Goal: Information Seeking & Learning: Learn about a topic

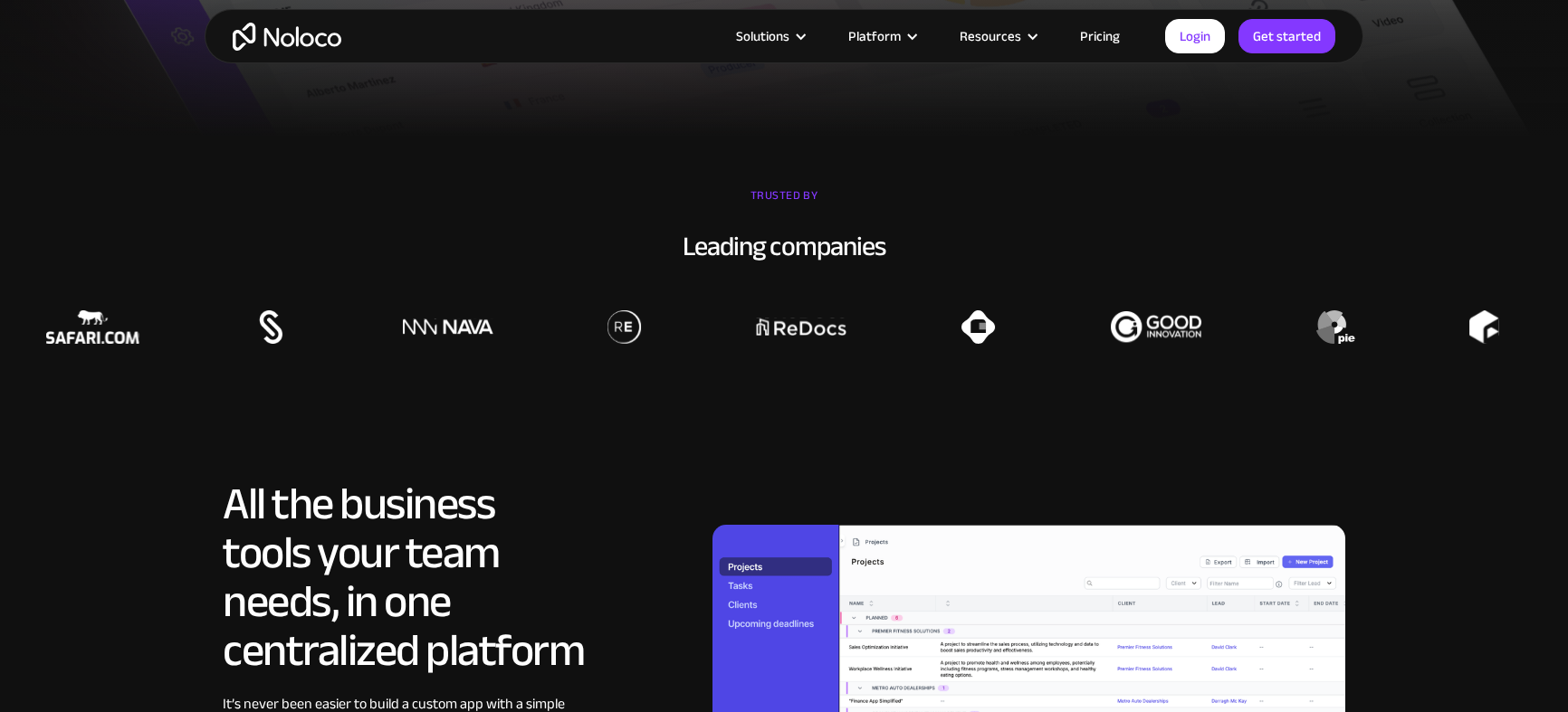
scroll to position [1322, 0]
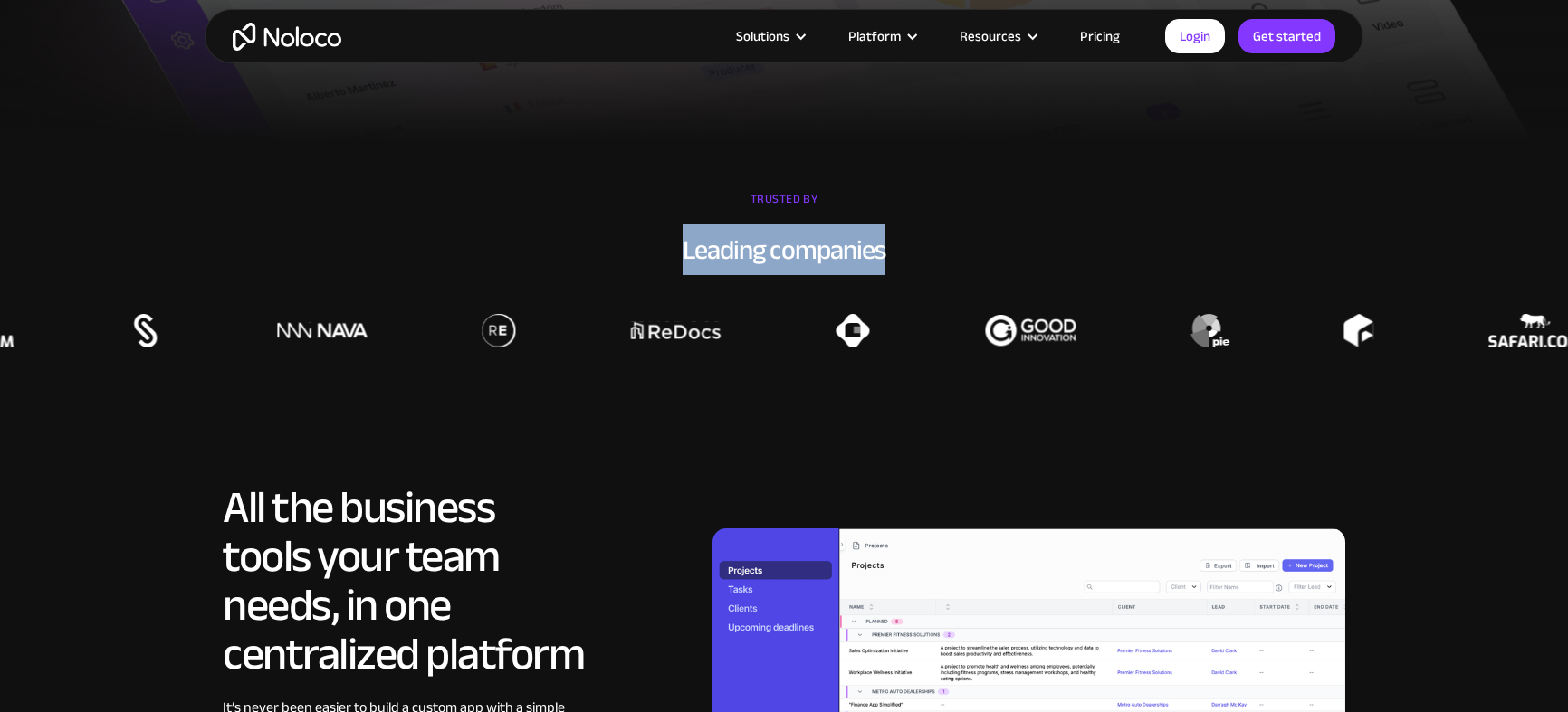
drag, startPoint x: 683, startPoint y: 250, endPoint x: 960, endPoint y: 258, distance: 277.1
click at [960, 258] on div "Leading companies" at bounding box center [784, 250] width 1568 height 38
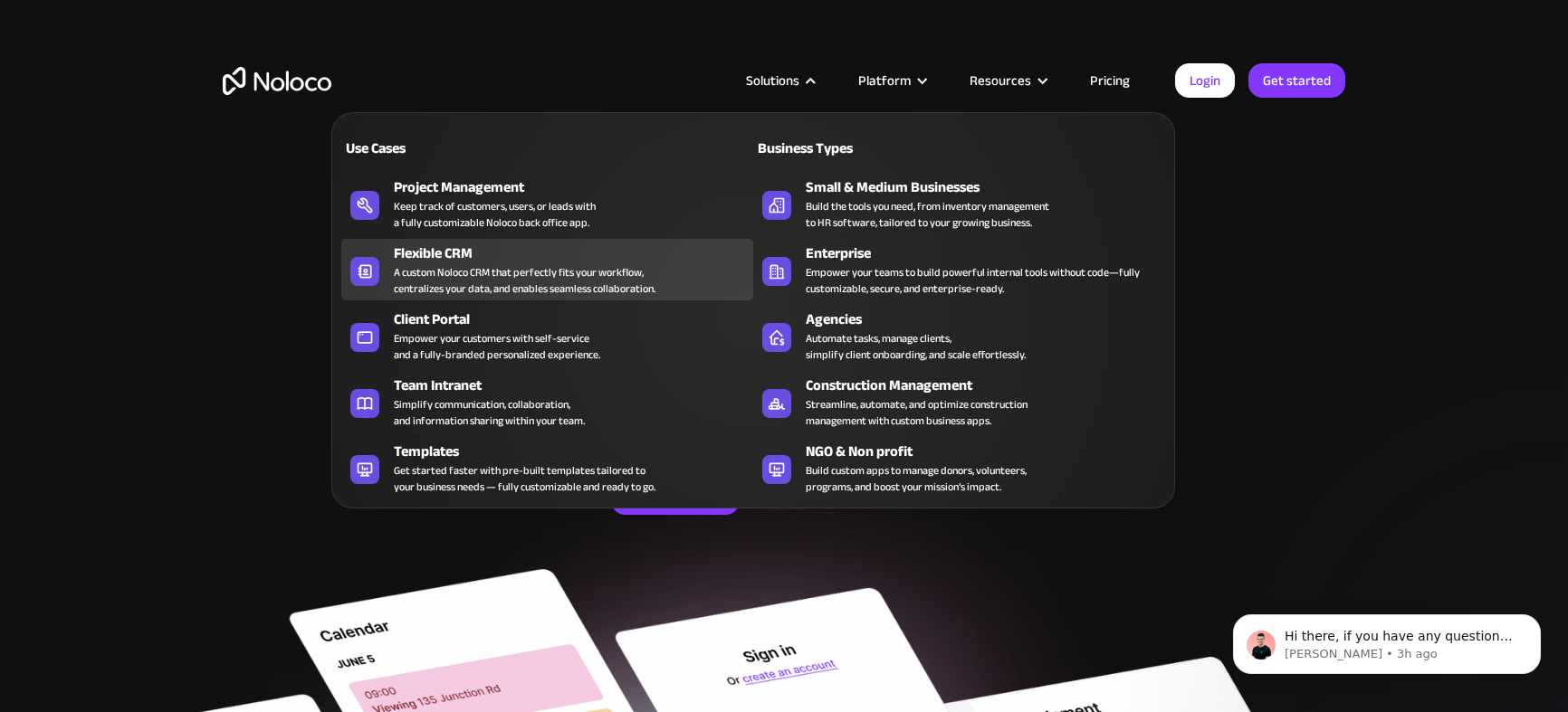
click at [496, 264] on div "A custom Noloco CRM that perfectly fits your workflow, centralizes your data, a…" at bounding box center [524, 281] width 262 height 32
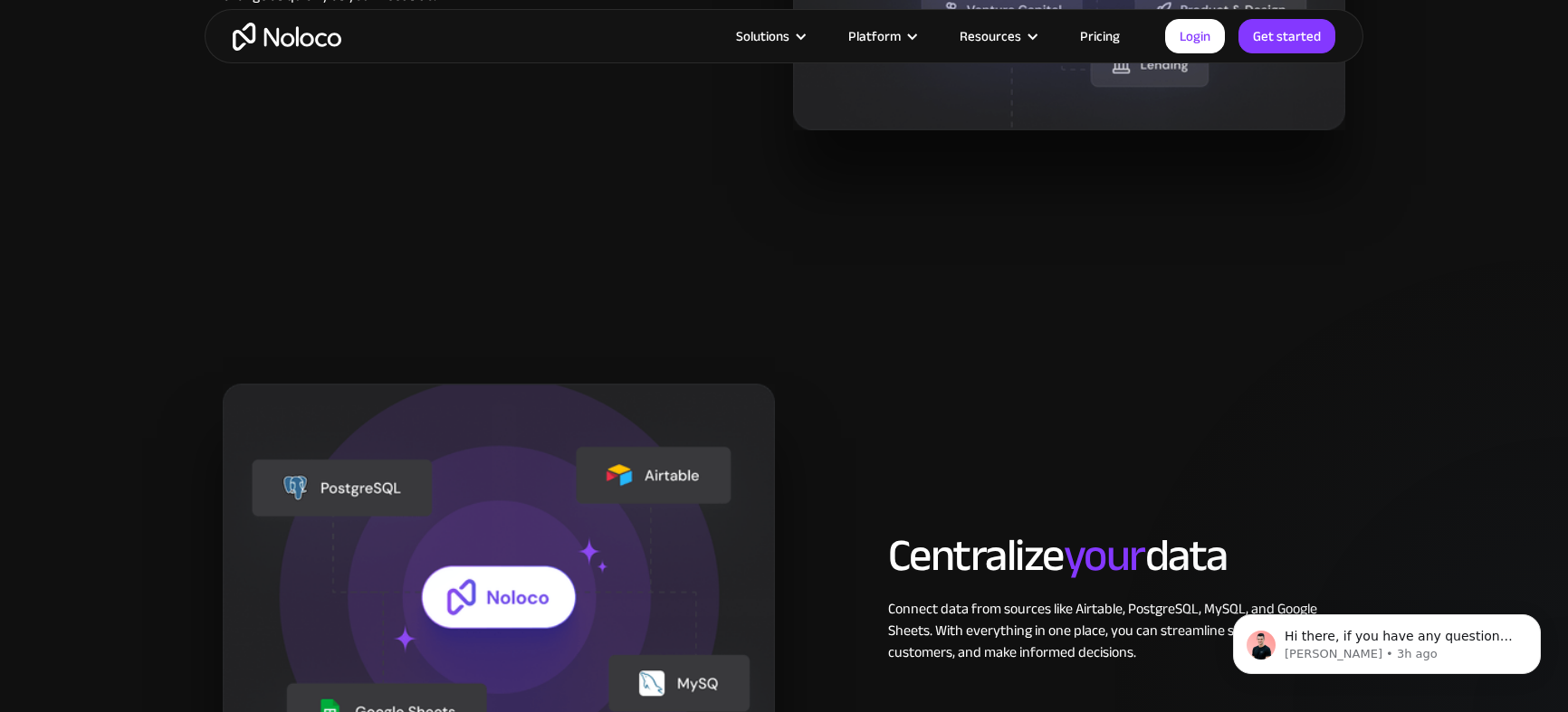
scroll to position [1633, 0]
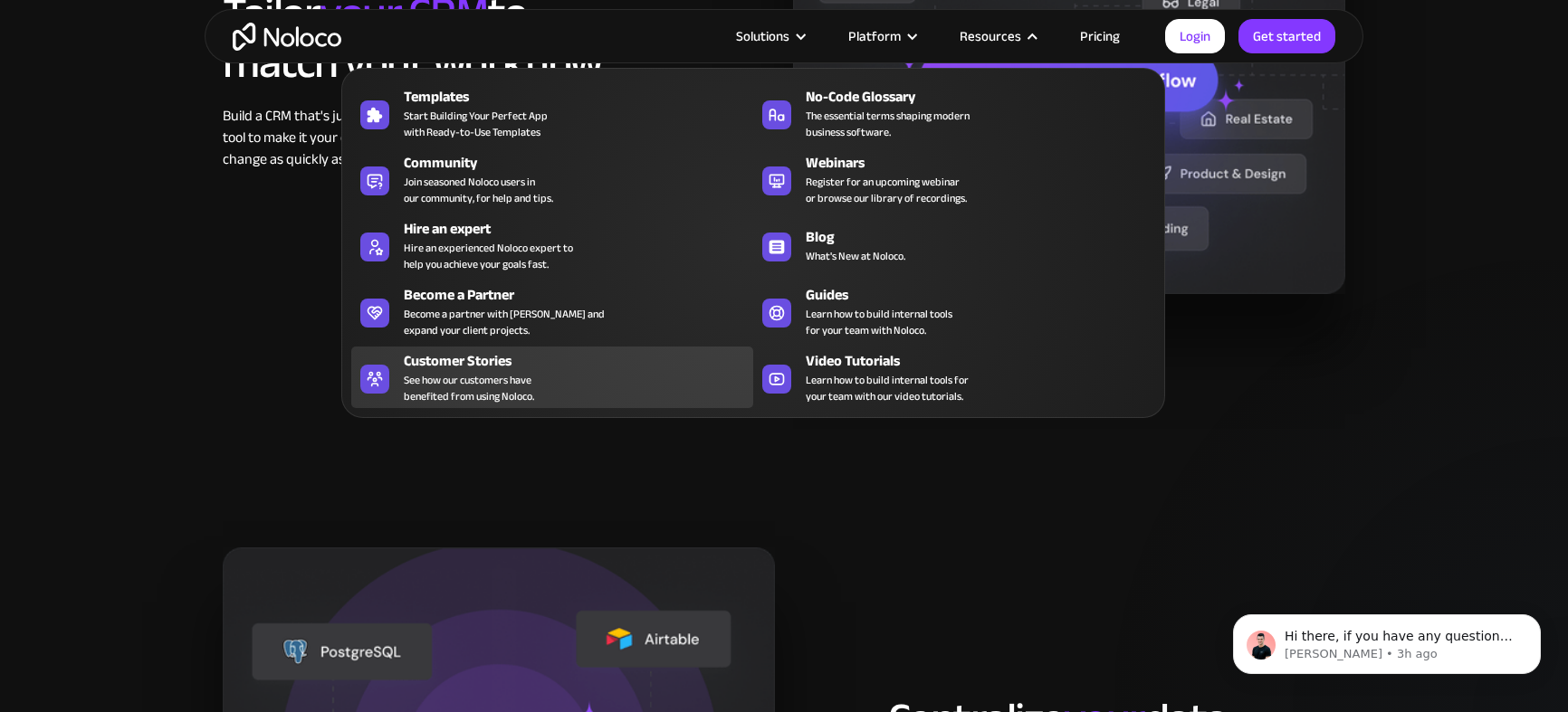
click at [487, 365] on div "Customer Stories" at bounding box center [583, 361] width 358 height 22
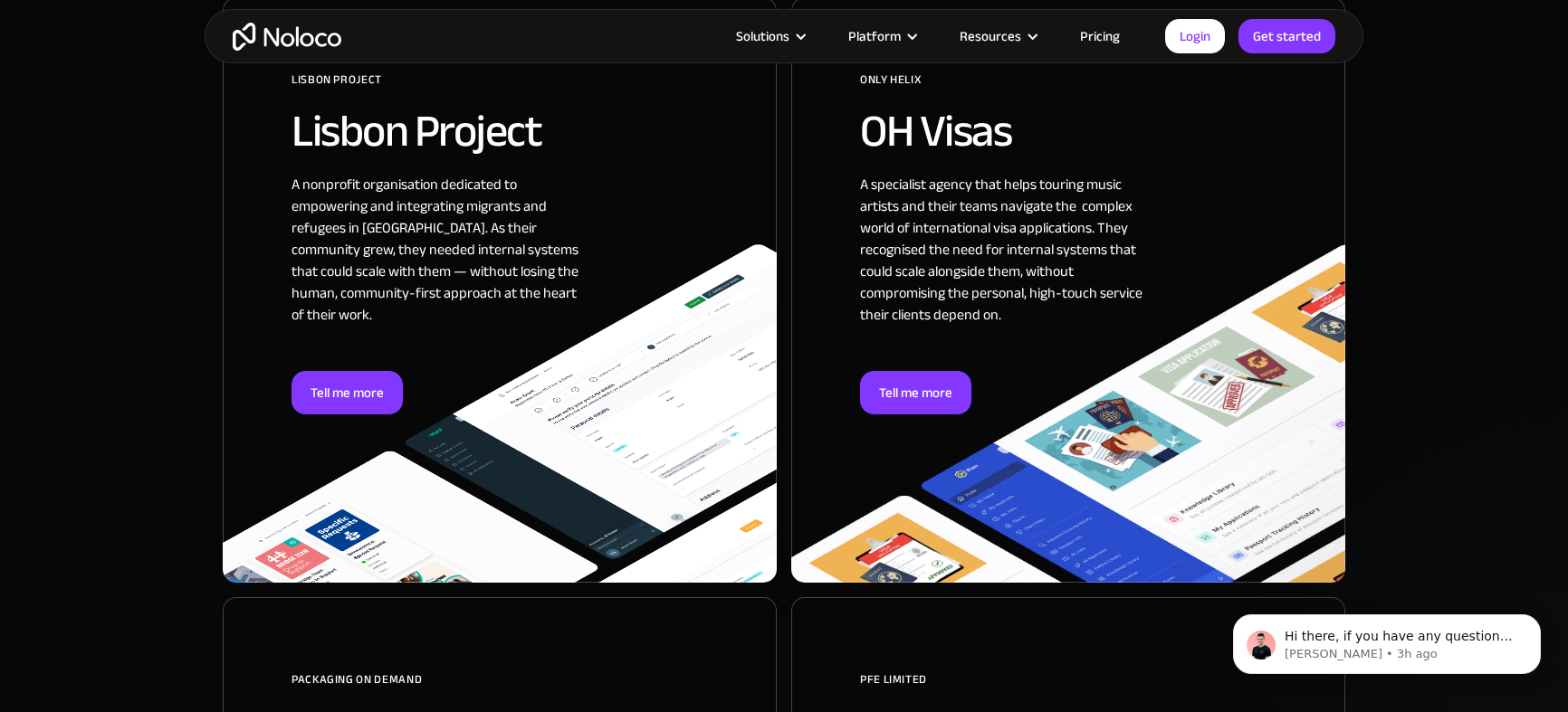
scroll to position [1206, 0]
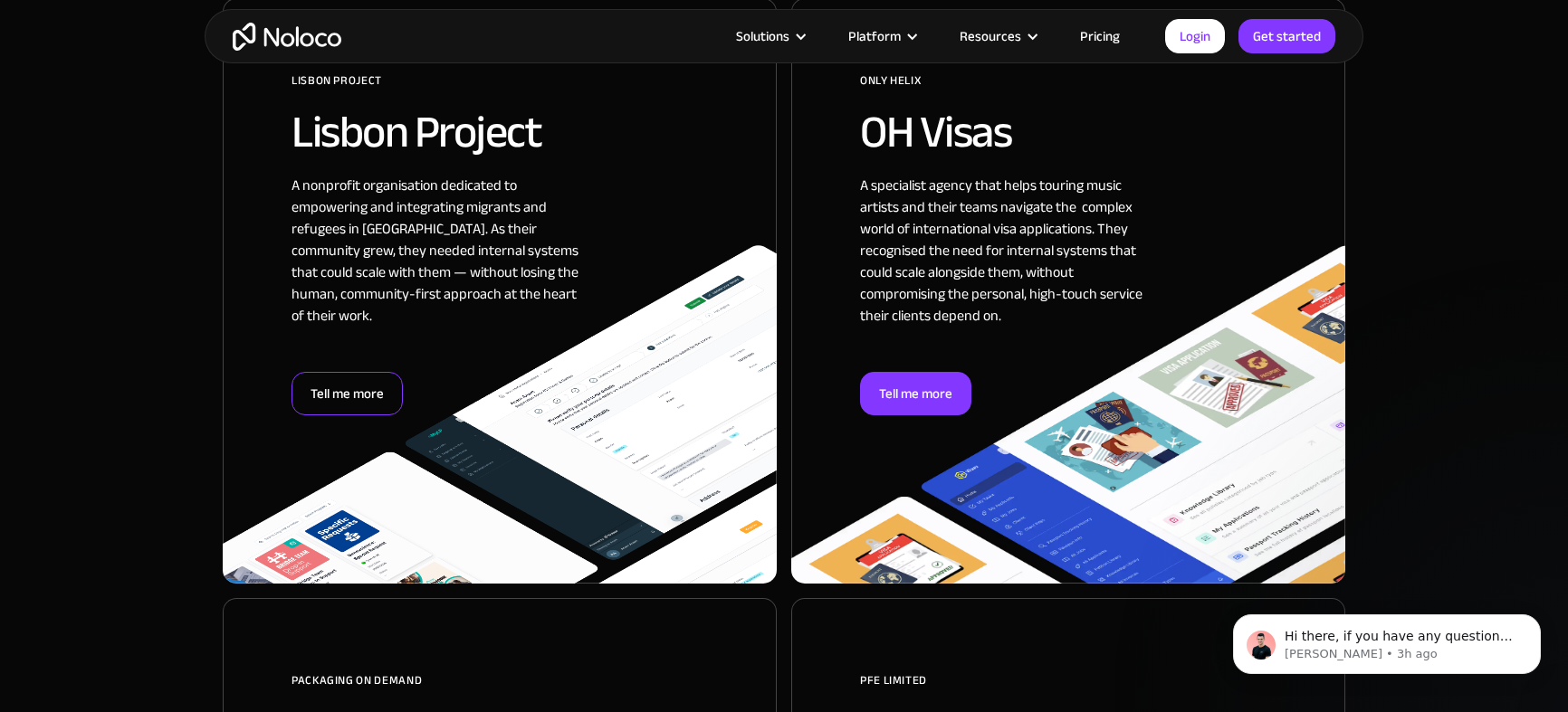
click at [346, 389] on div "Tell me more" at bounding box center [347, 394] width 112 height 44
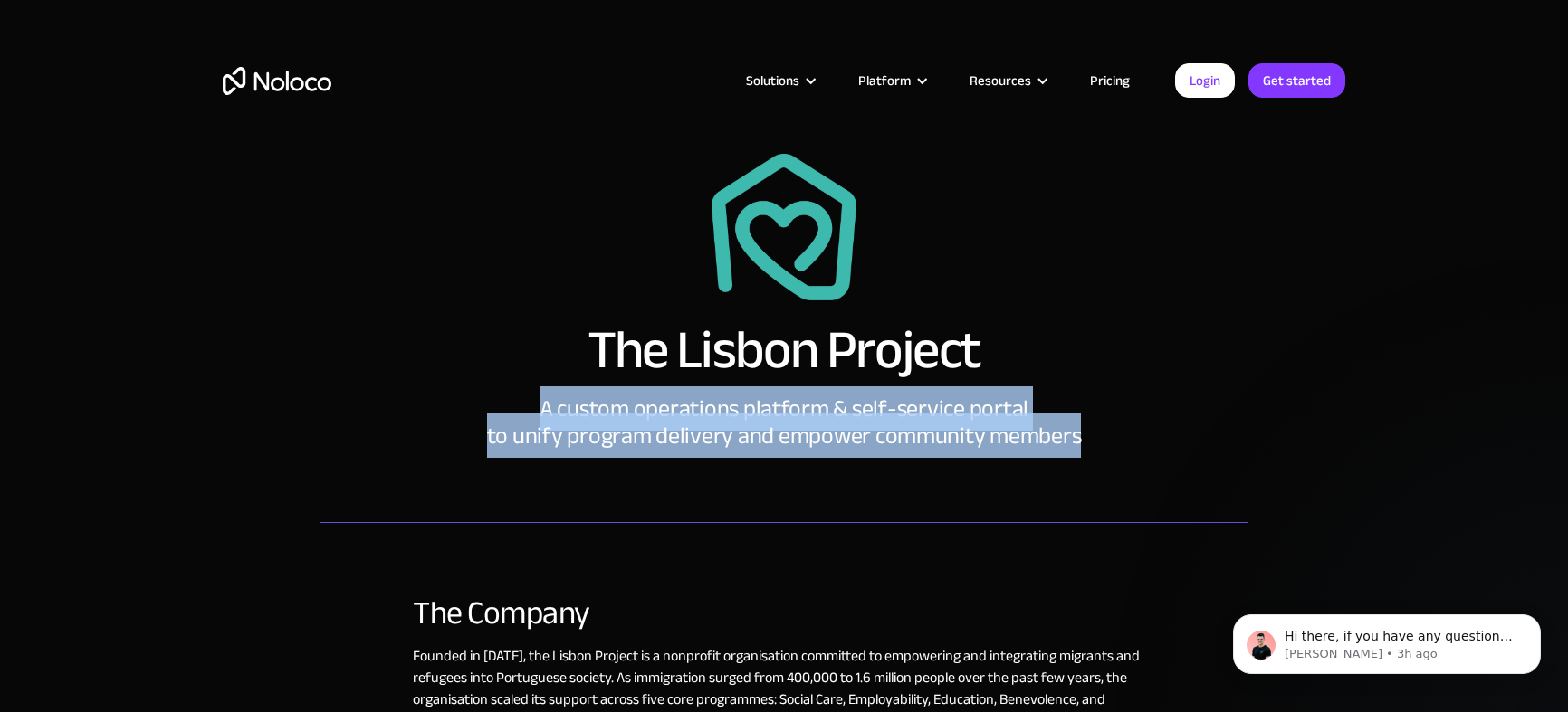
drag, startPoint x: 542, startPoint y: 408, endPoint x: 1149, endPoint y: 452, distance: 608.6
click at [1149, 452] on div "The Lisbon Project A custom operations platform & self-service portal to unify …" at bounding box center [784, 320] width 927 height 368
copy div "A custom operations platform & self-service portal to unify program delivery an…"
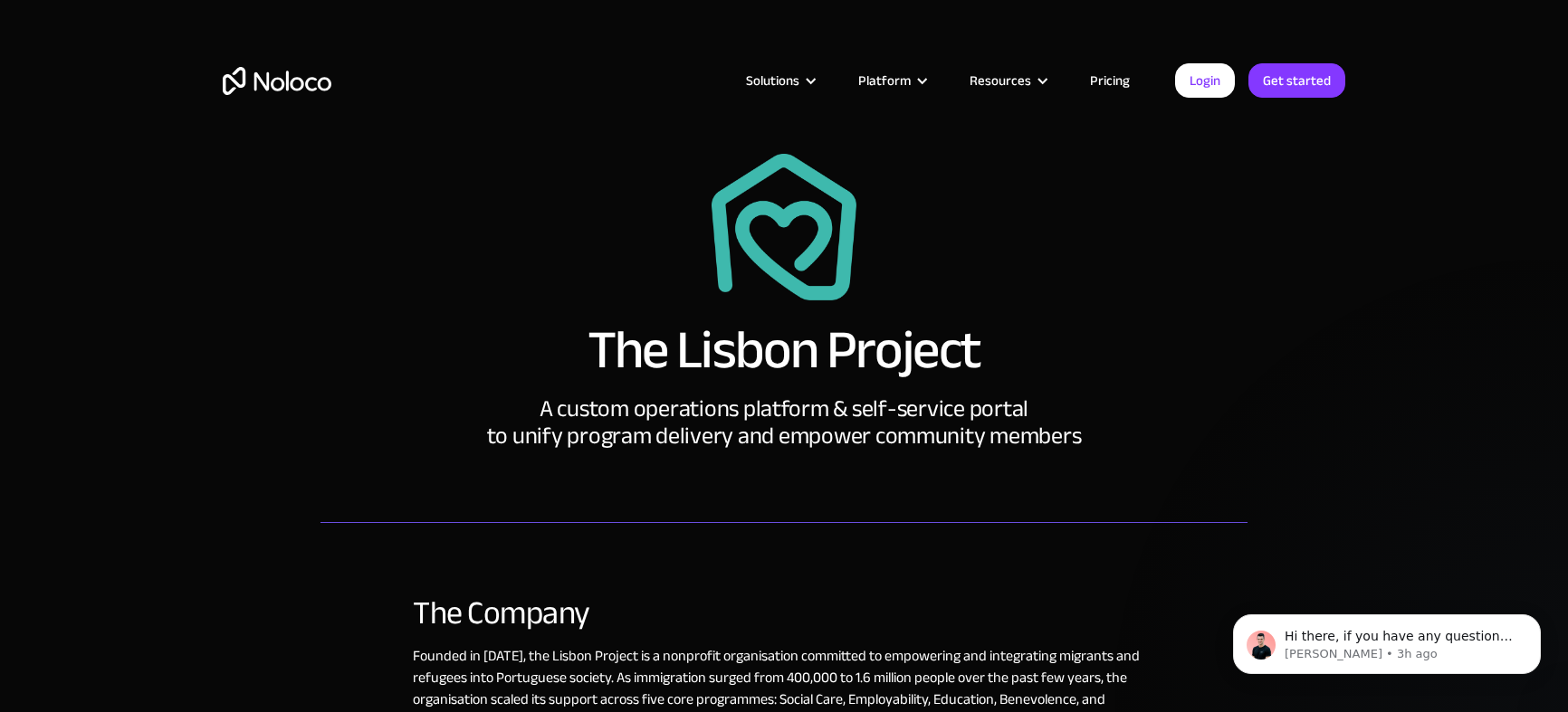
click at [1056, 277] on div "The Lisbon Project A custom operations platform & self-service portal to unify …" at bounding box center [784, 302] width 891 height 296
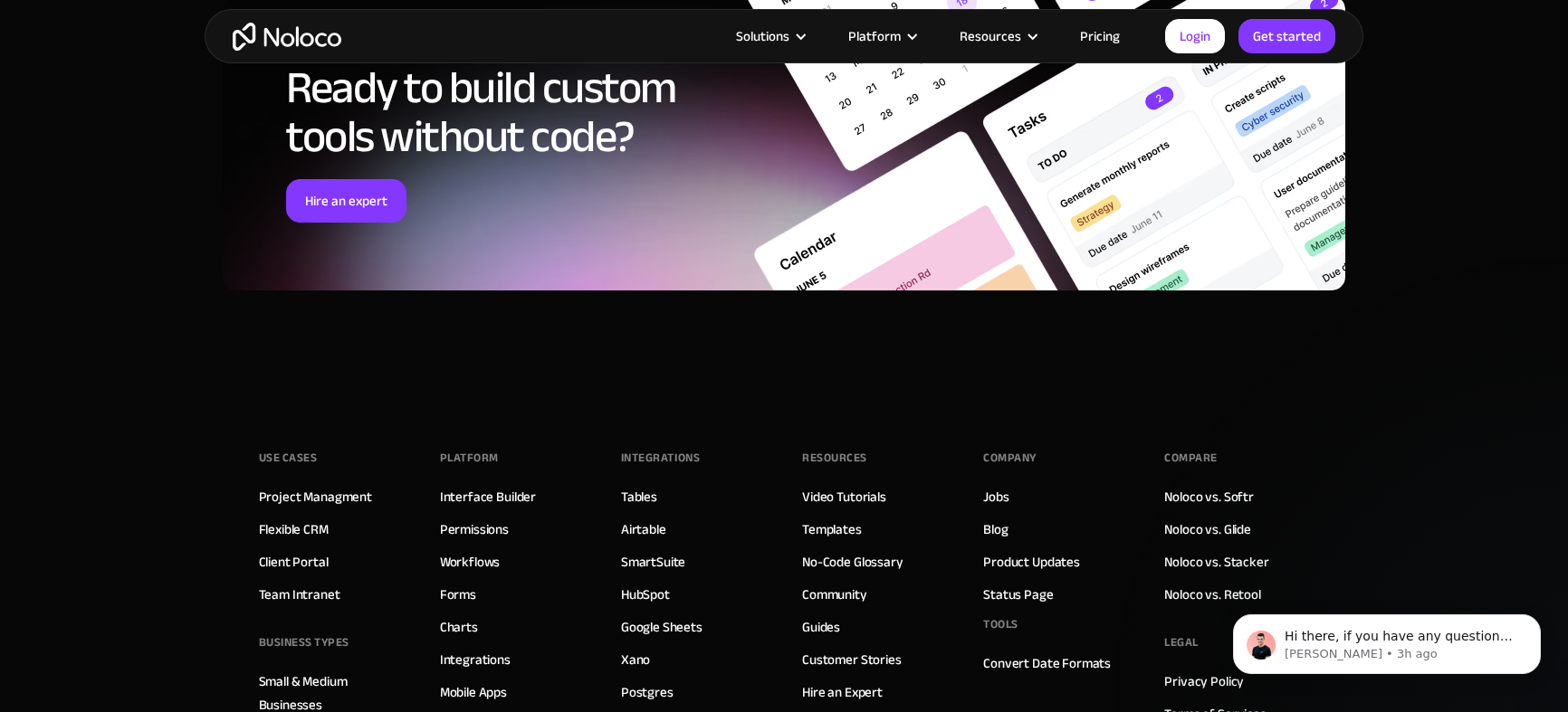
scroll to position [8789, 0]
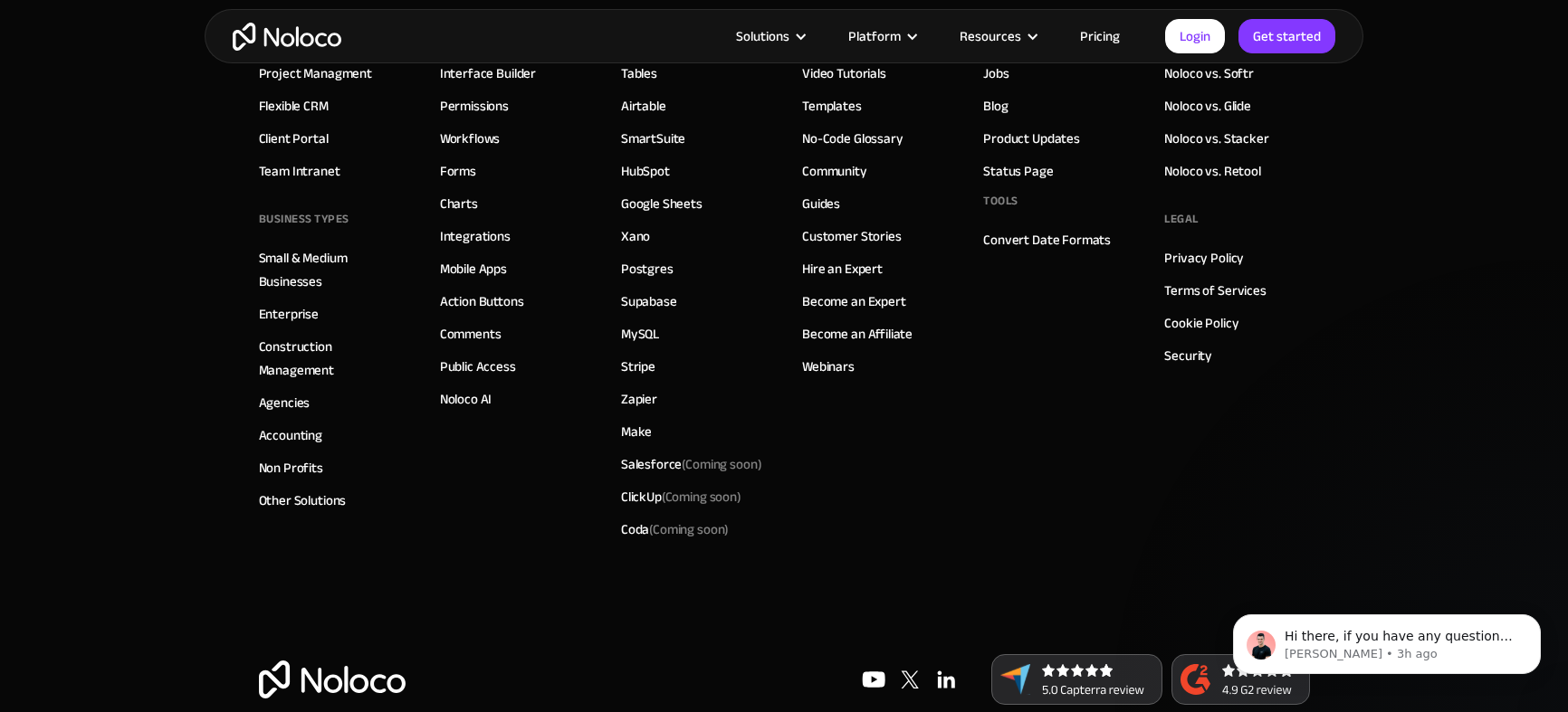
click at [1100, 33] on link "Pricing" at bounding box center [1099, 36] width 85 height 24
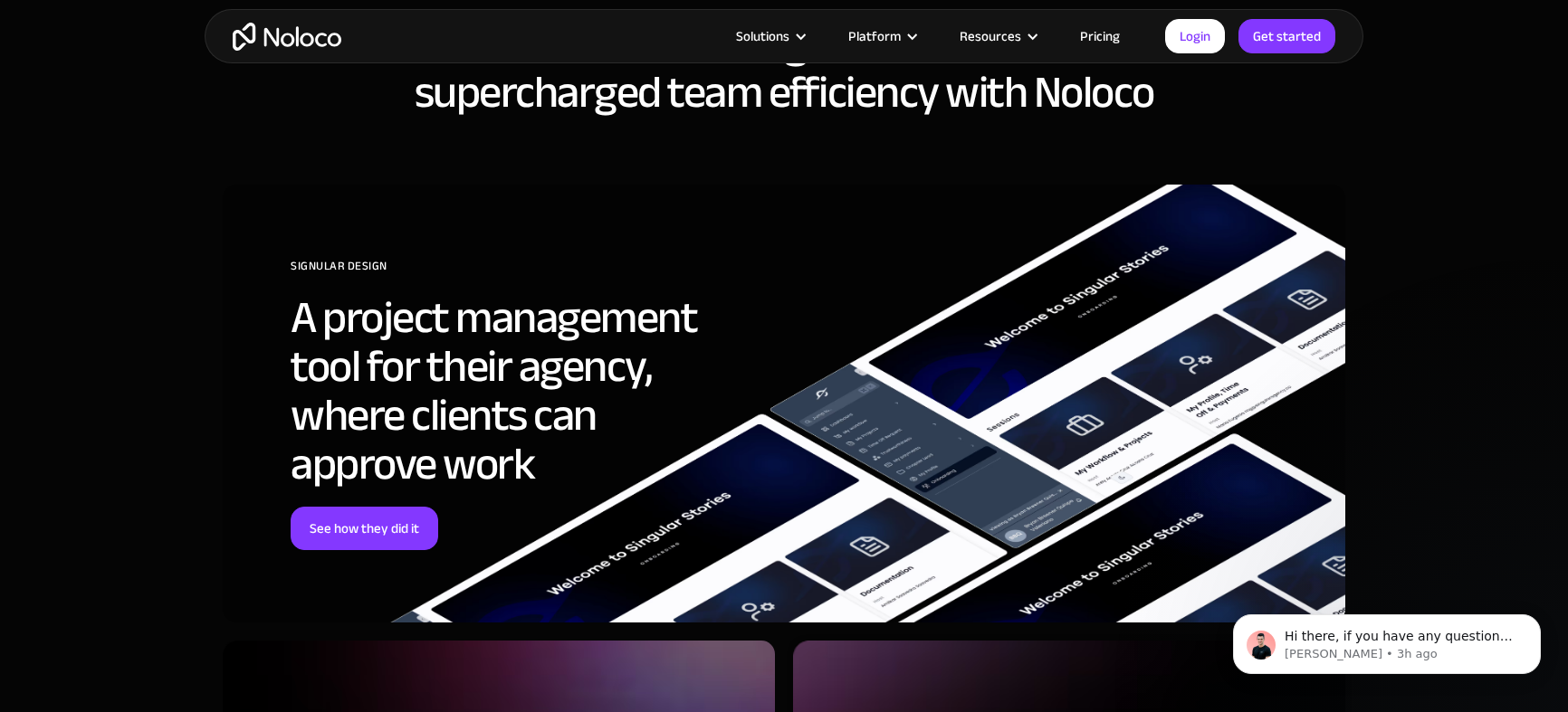
scroll to position [4606, 0]
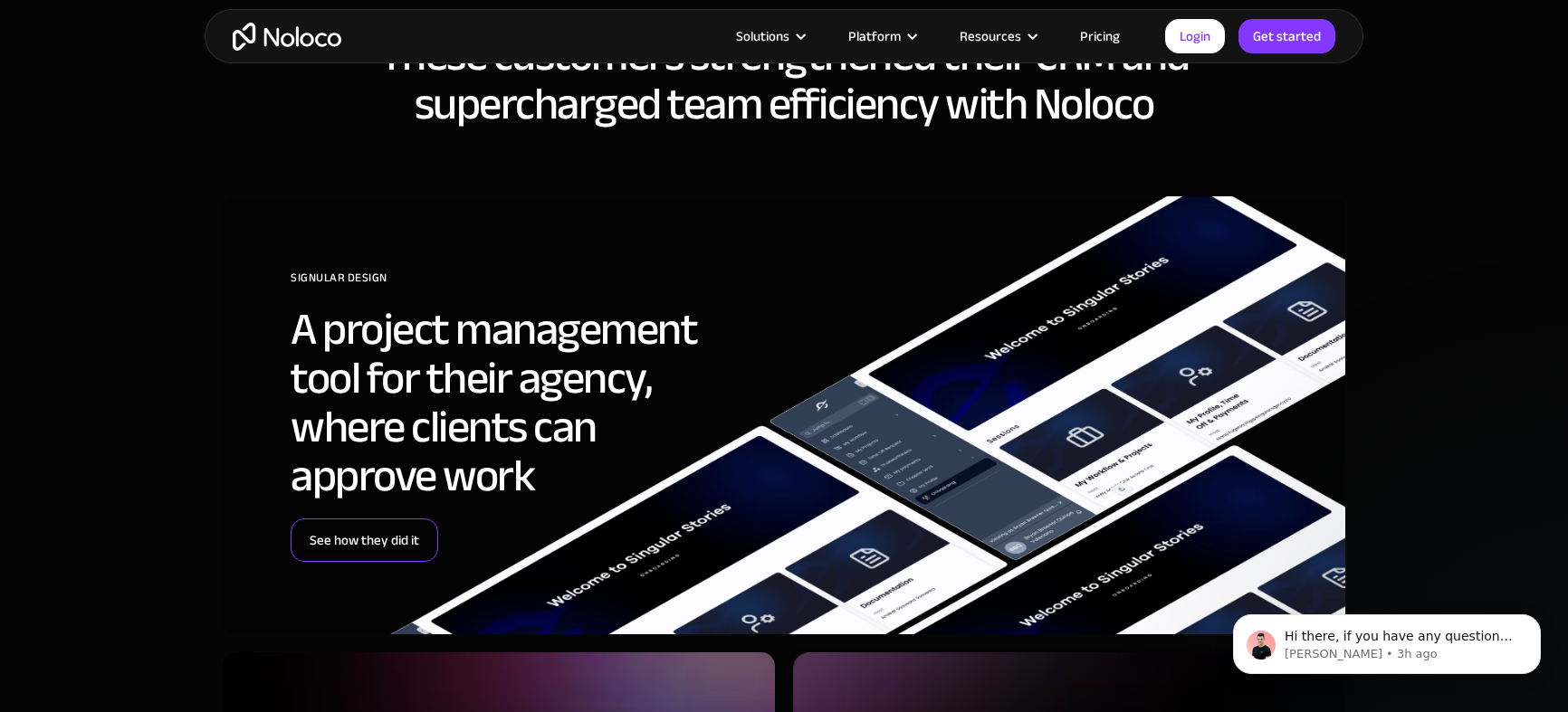
click at [344, 538] on link "See how they did it" at bounding box center [364, 540] width 148 height 44
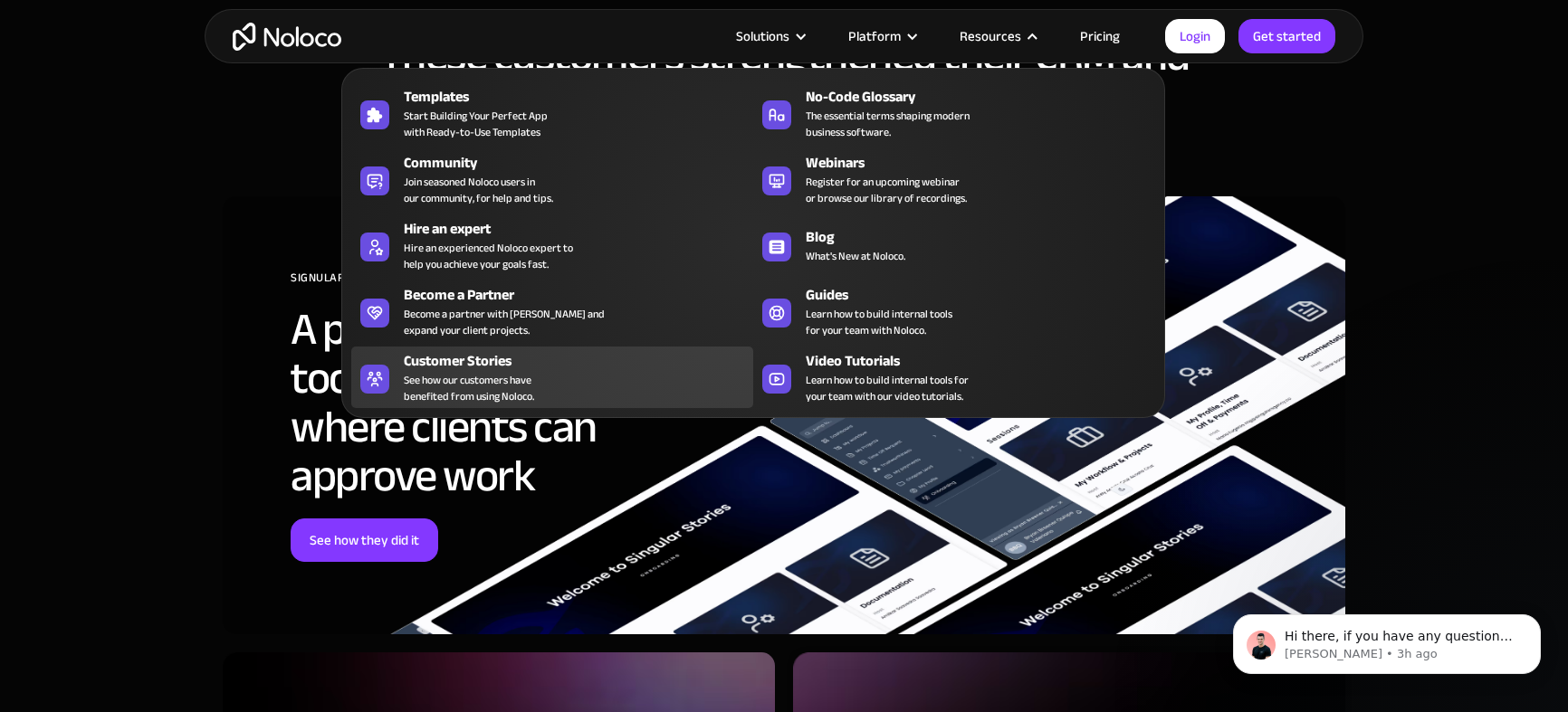
click at [468, 392] on span "See how our customers have benefited from using Noloco." at bounding box center [469, 388] width 131 height 32
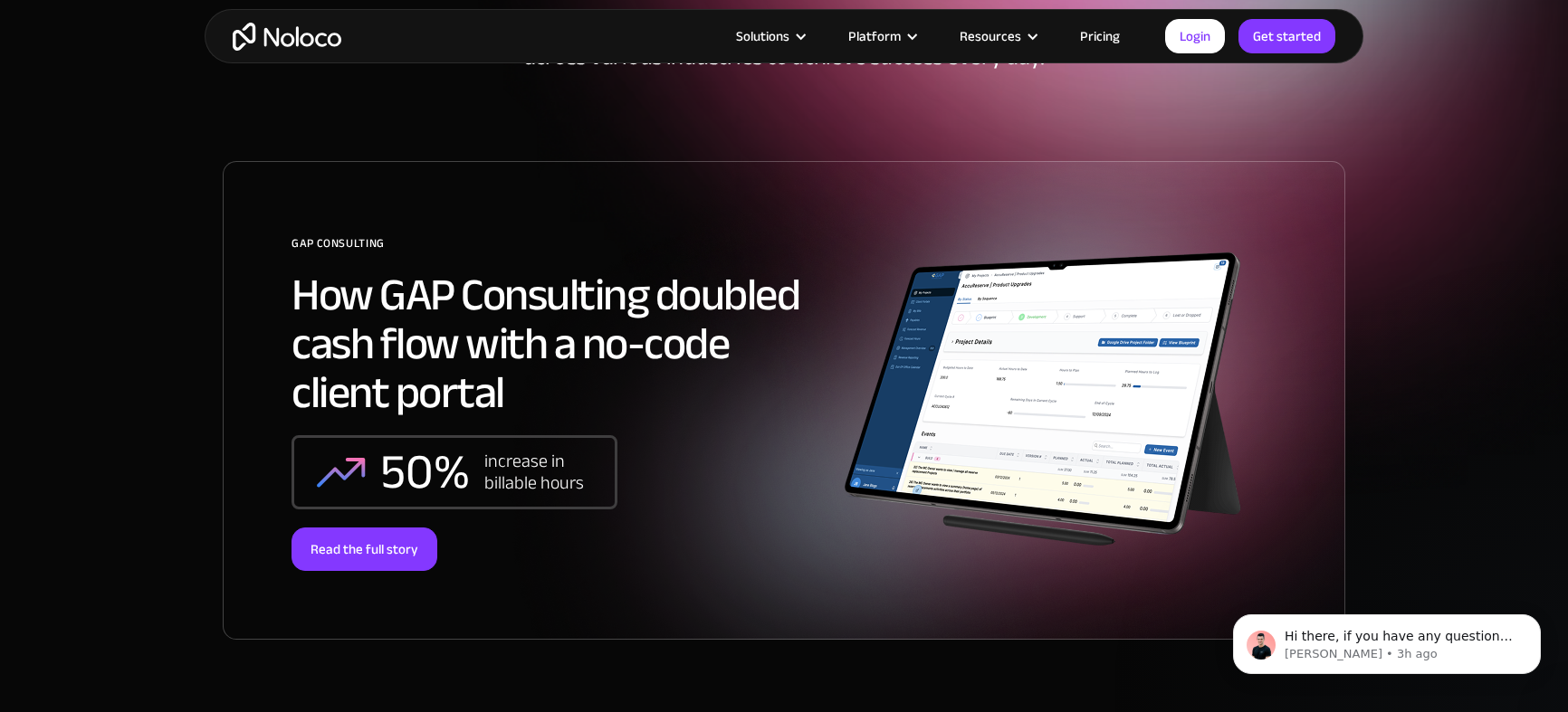
scroll to position [239, 0]
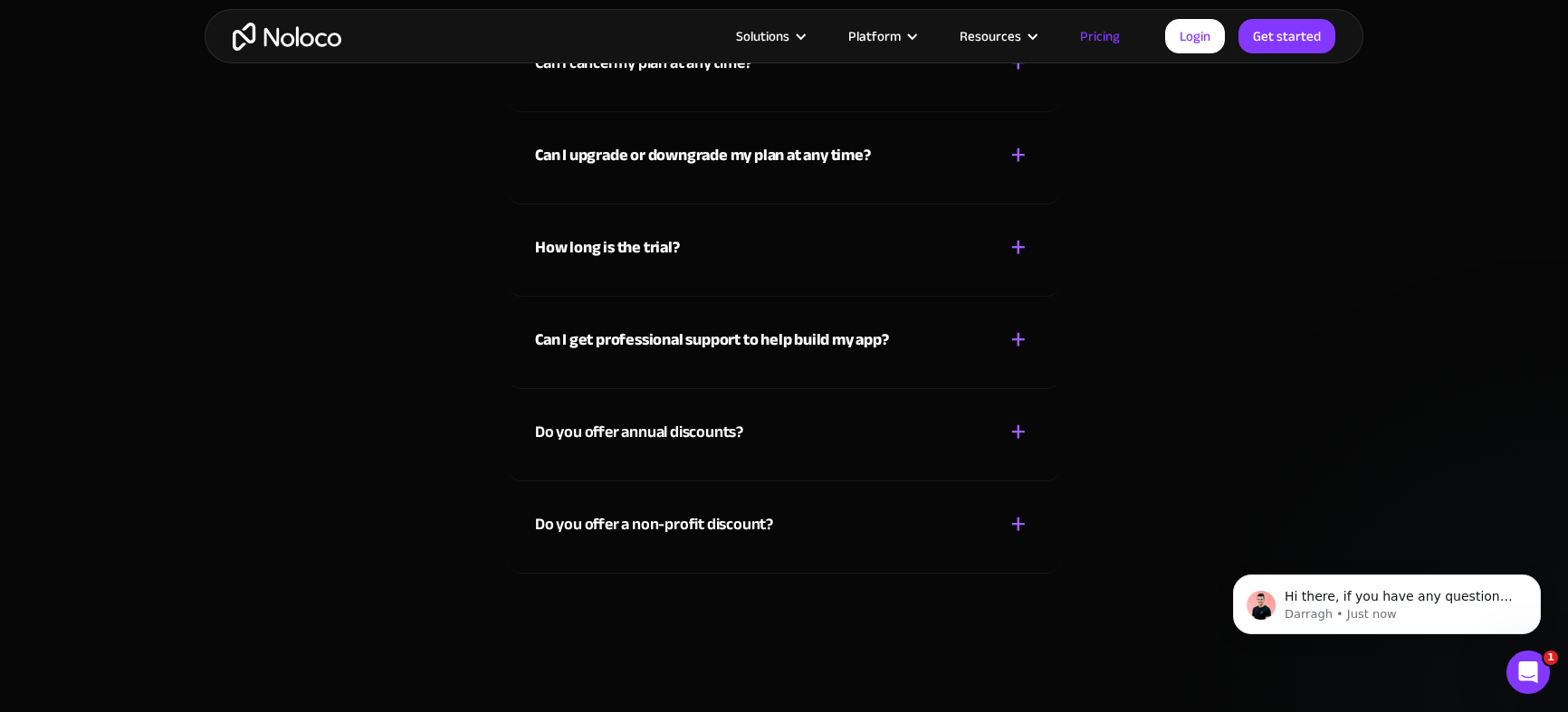
scroll to position [8165, 0]
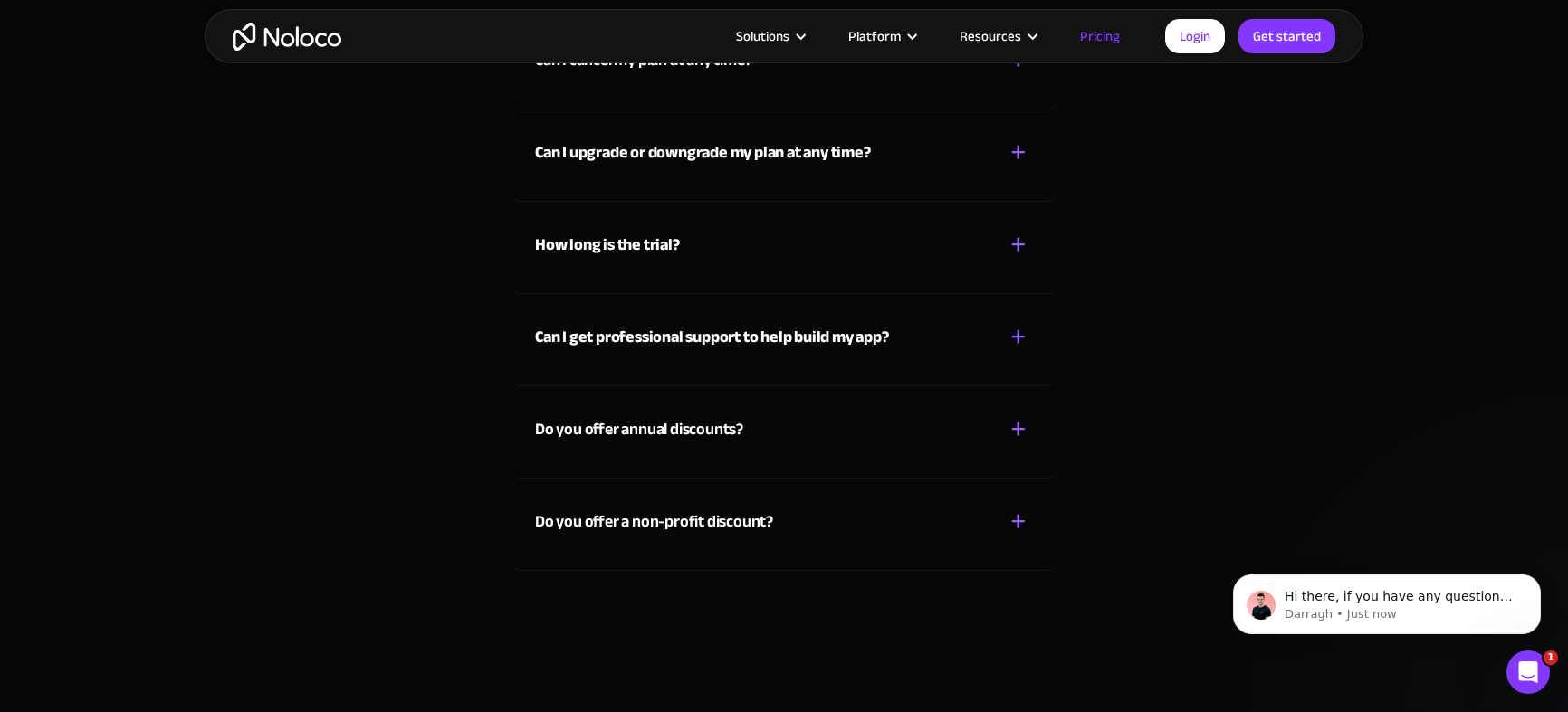
click at [744, 427] on div "Do you offer annual discounts? + -" at bounding box center [783, 418] width 498 height 64
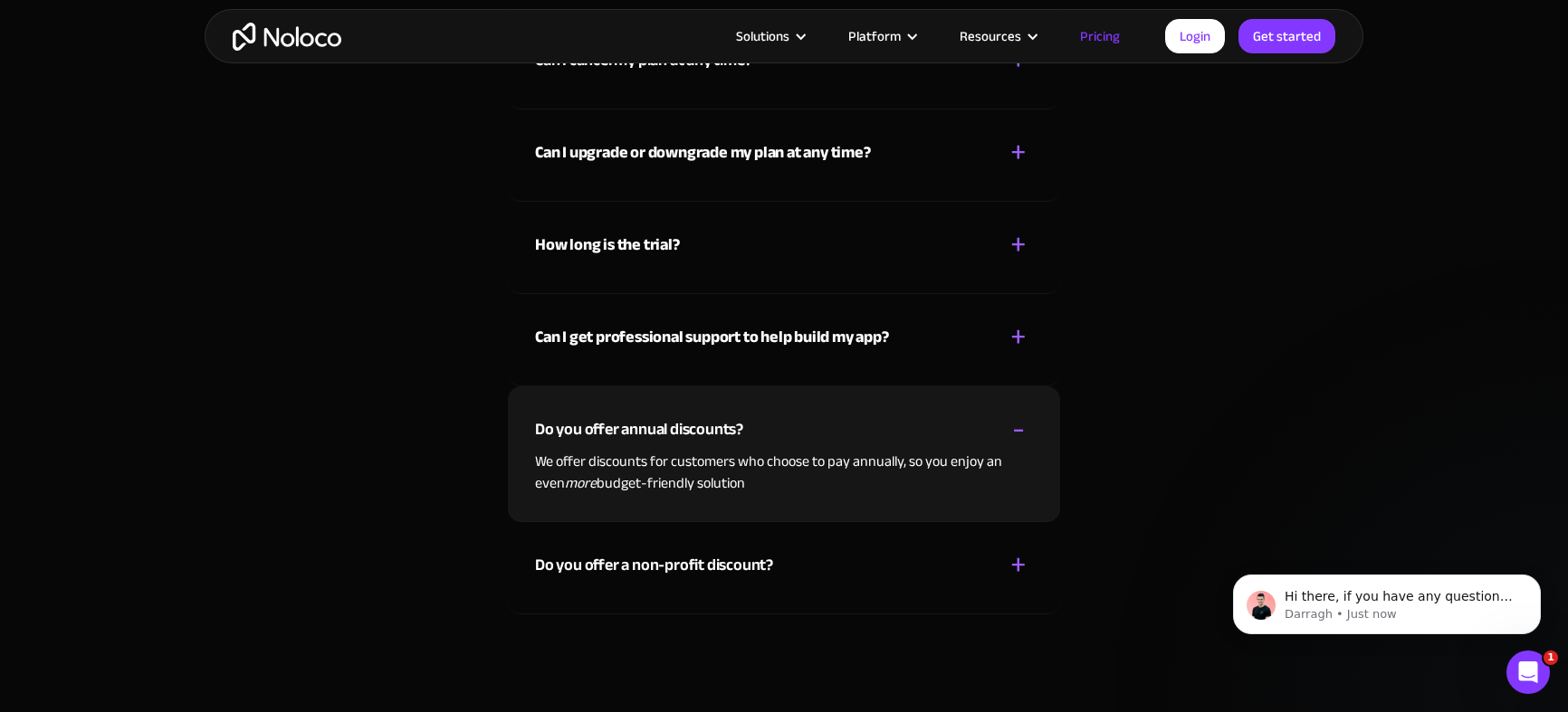
click at [744, 427] on div "Do you offer annual discounts? + -" at bounding box center [783, 418] width 498 height 64
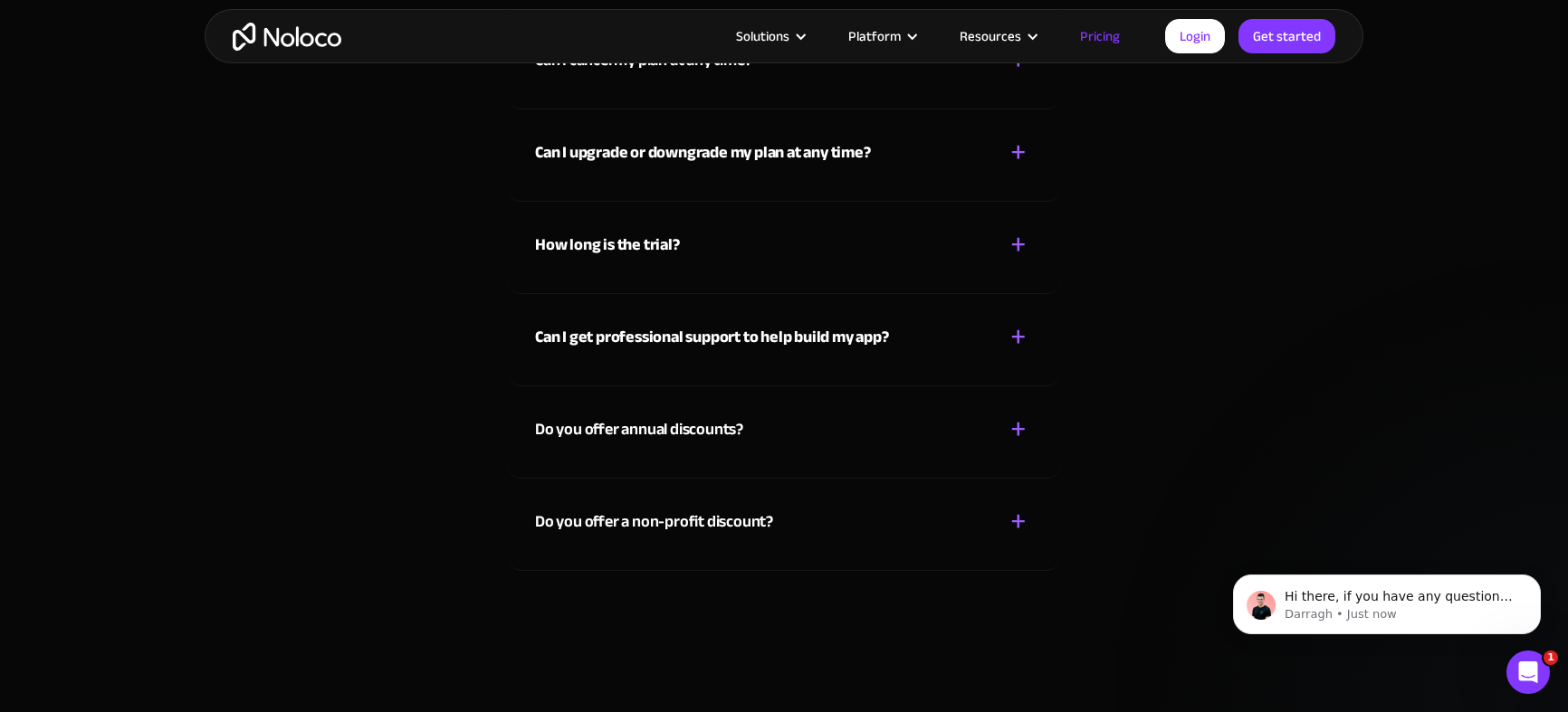
click at [737, 513] on div "Do you offer a non-profit discount?" at bounding box center [653, 522] width 238 height 27
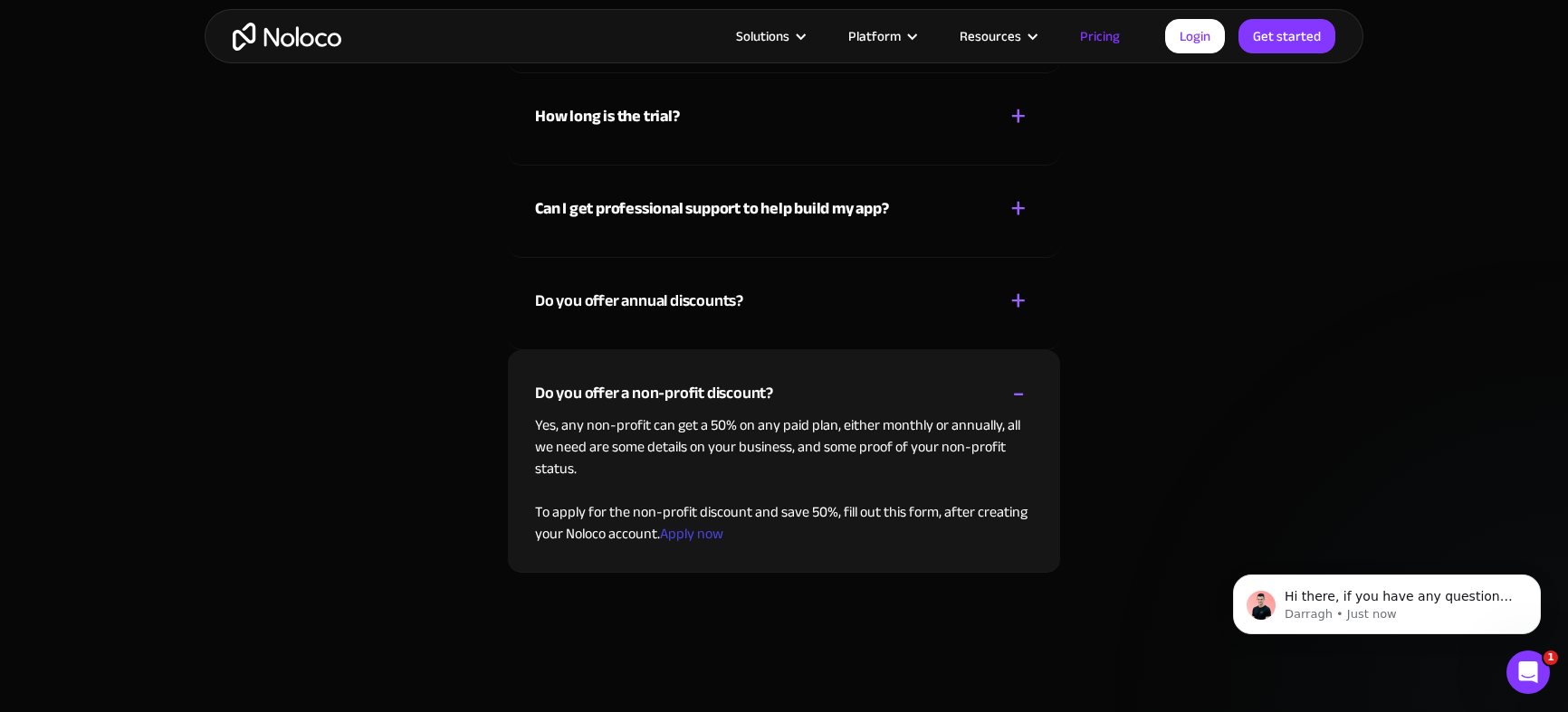
scroll to position [8294, 0]
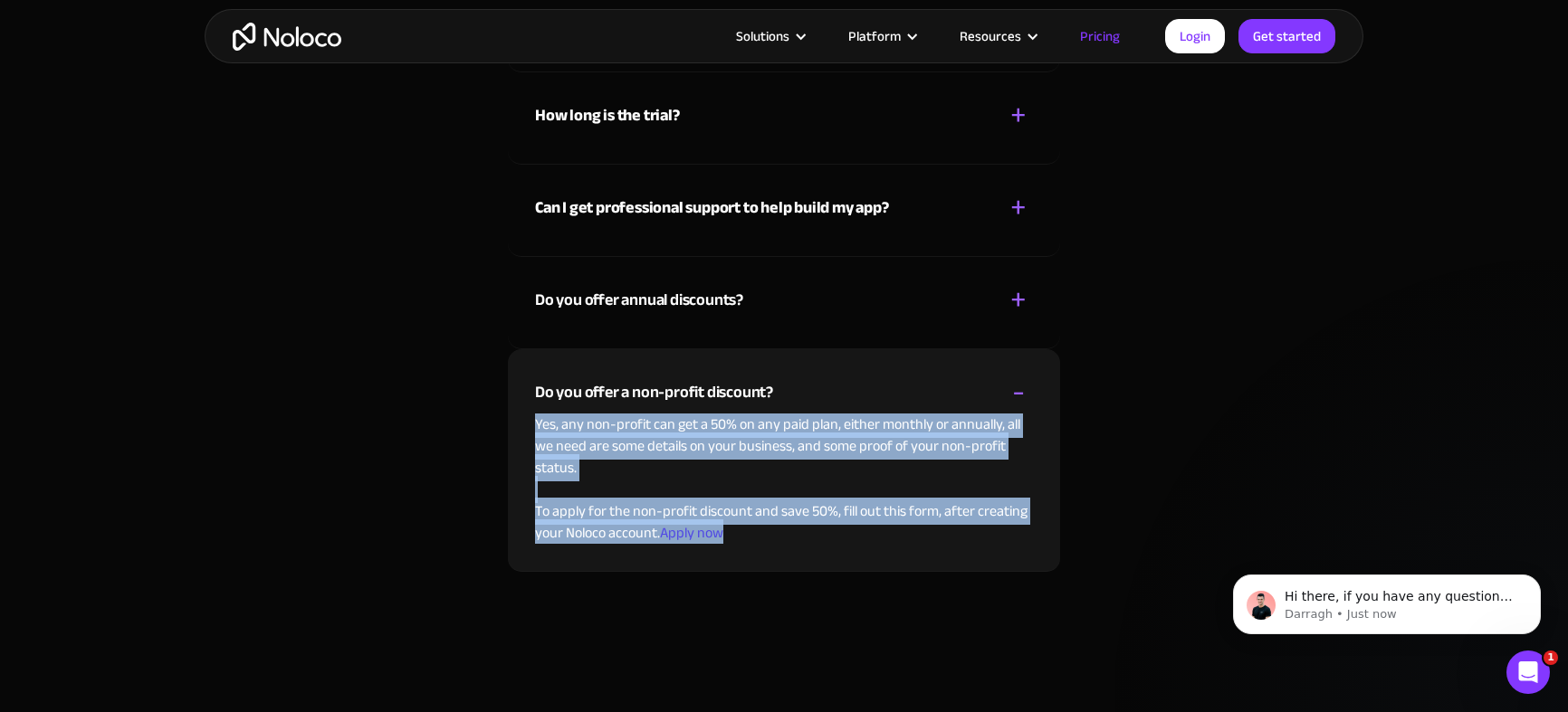
drag, startPoint x: 538, startPoint y: 427, endPoint x: 766, endPoint y: 544, distance: 256.3
click at [766, 544] on div "Do you offer a non-profit discount? + - Yes, any non-profit can get a 50% on an…" at bounding box center [784, 460] width 552 height 222
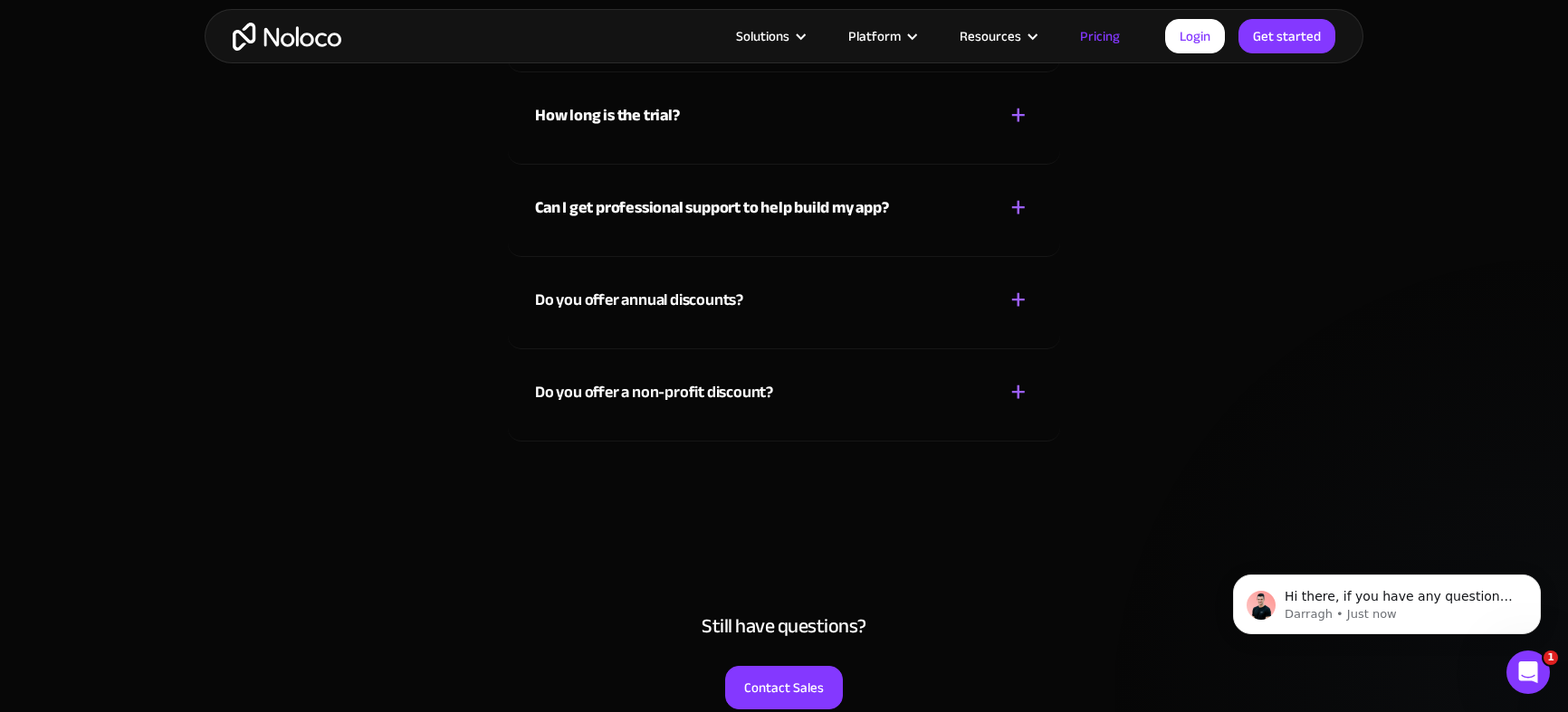
copy p "Yes, any non-profit can get a 50% on any paid plan, either monthly or annually,…"
click at [869, 371] on div "Do you offer a non-profit discount? + -" at bounding box center [783, 381] width 498 height 64
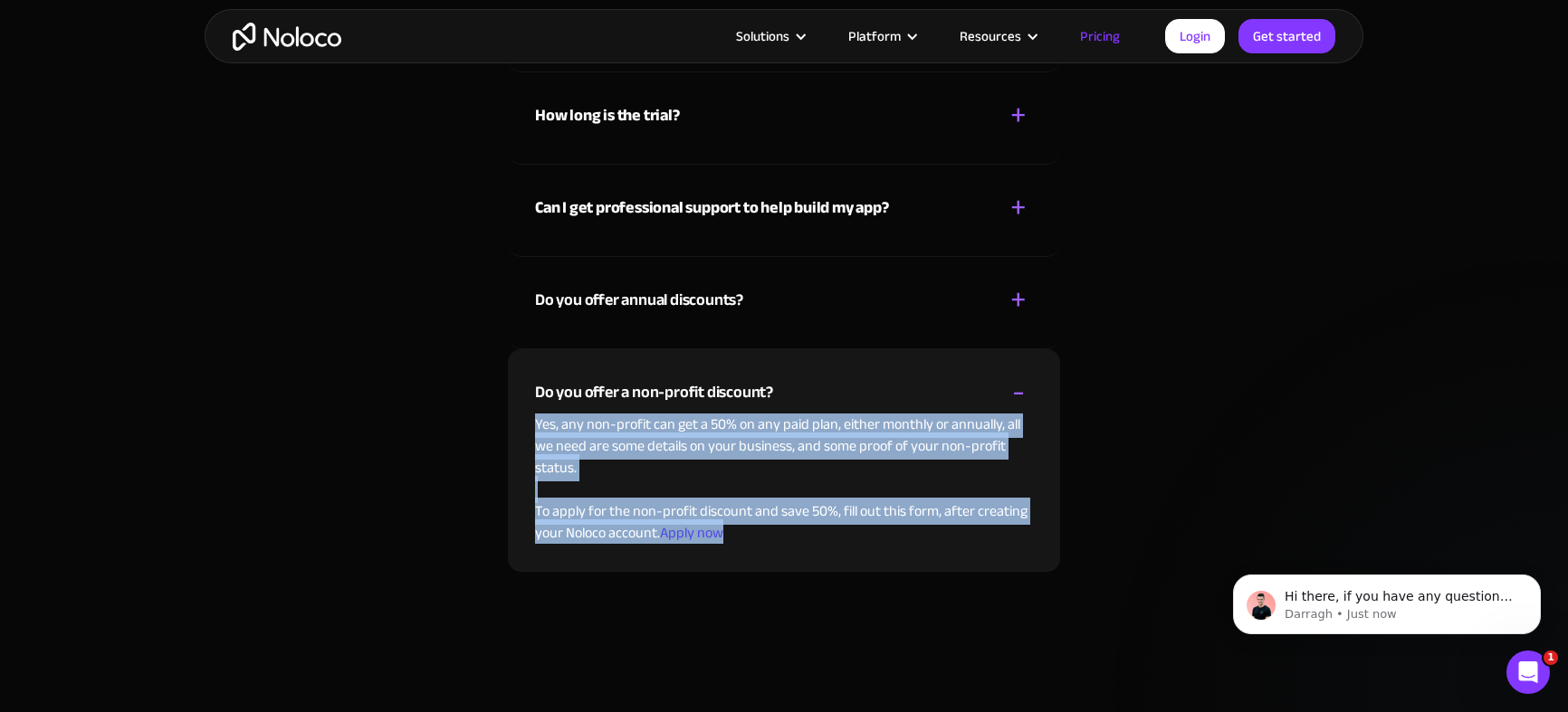
copy p "Yes, any non-profit can get a 50% on any paid plan, either monthly or annually,…"
drag, startPoint x: 805, startPoint y: 531, endPoint x: 533, endPoint y: 433, distance: 289.1
click at [533, 433] on div "Do you offer a non-profit discount? + - Yes, any non-profit can get a 50% on an…" at bounding box center [784, 460] width 552 height 222
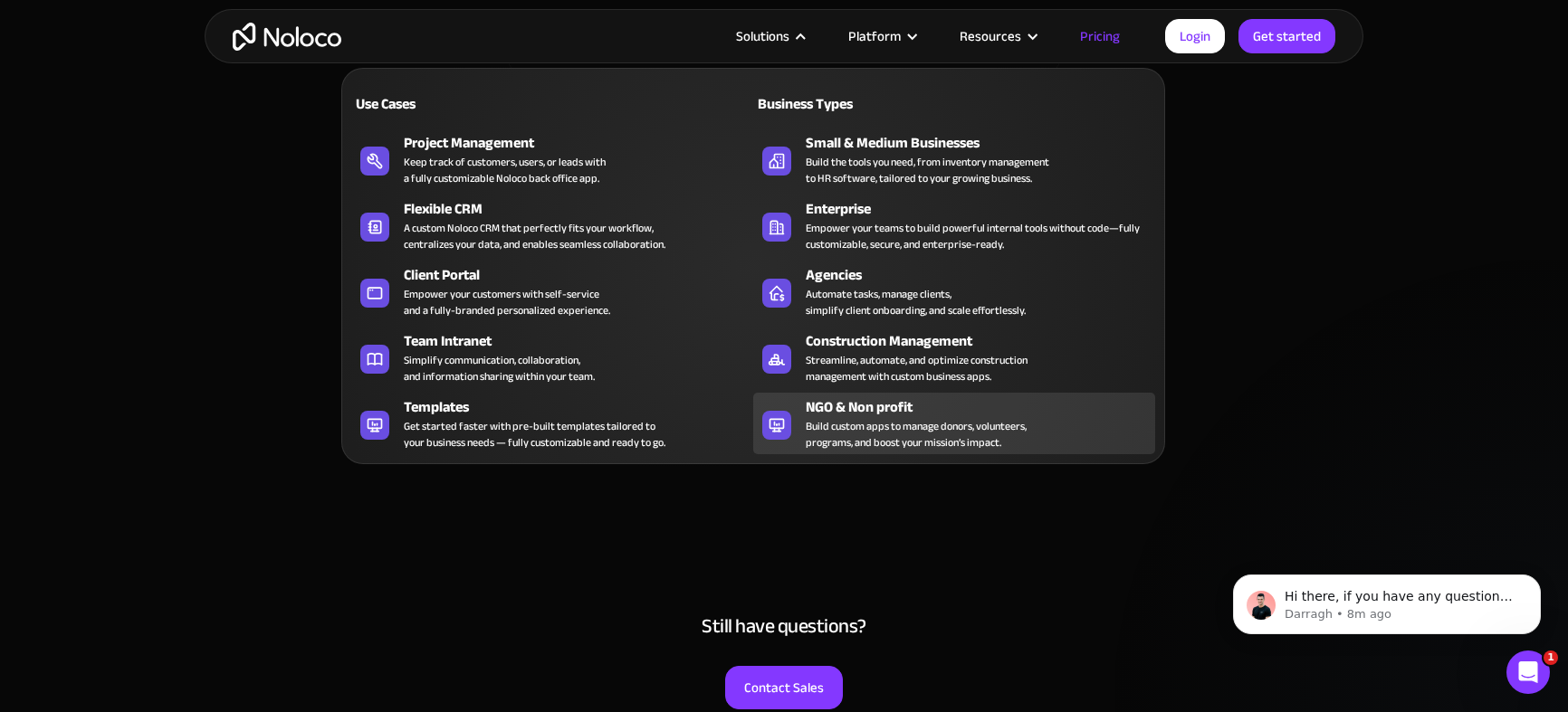
click at [858, 410] on div "NGO & Non profit" at bounding box center [985, 407] width 358 height 22
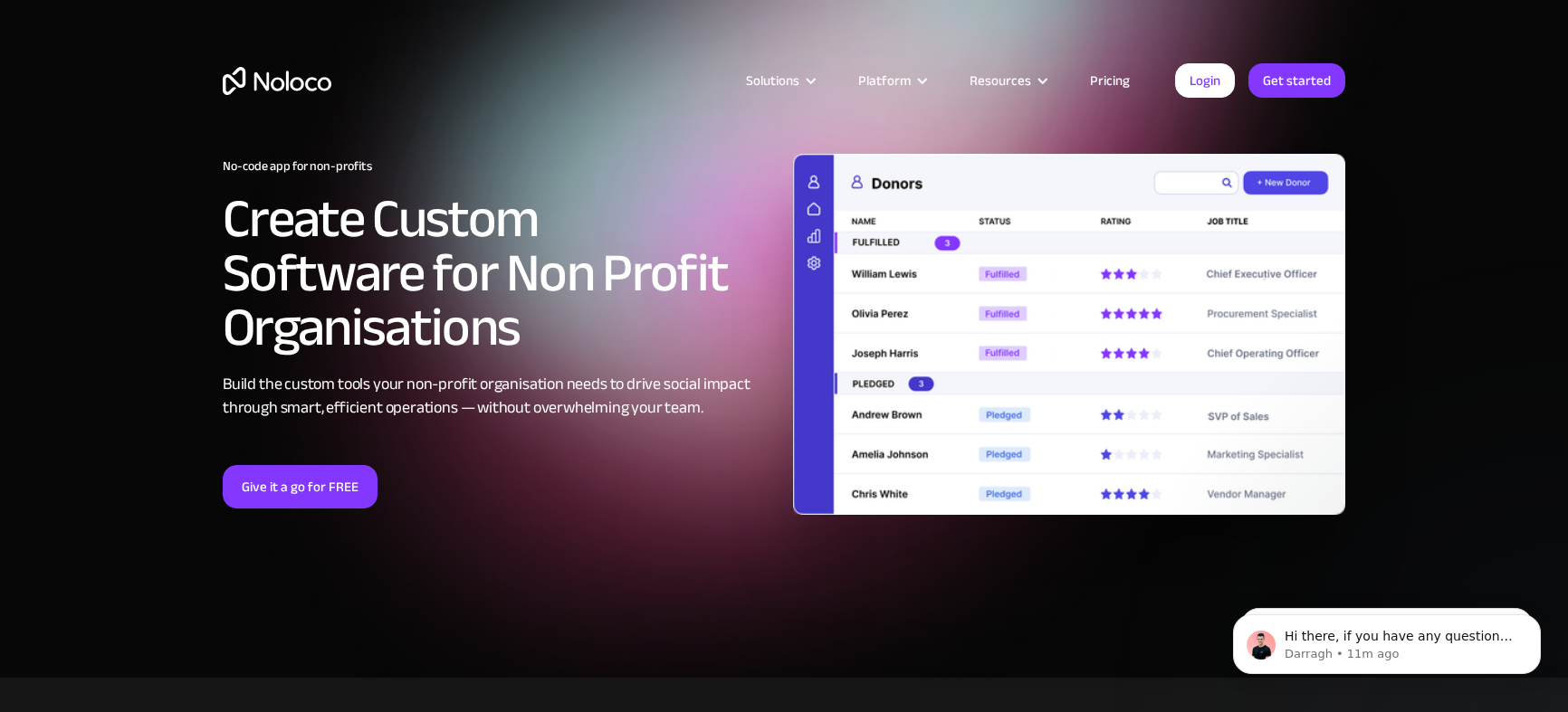
click at [1105, 170] on img at bounding box center [1070, 334] width 552 height 361
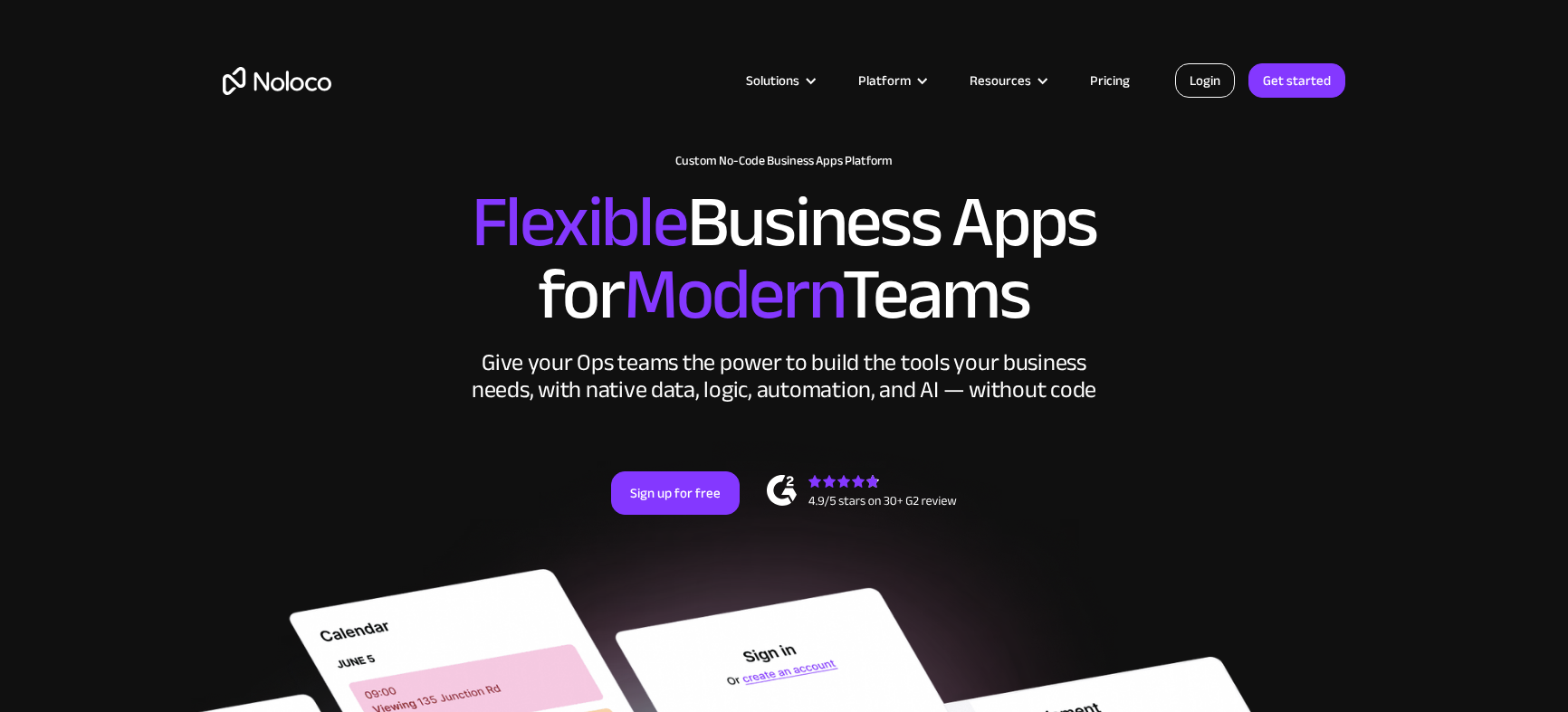
click at [1212, 73] on link "Login" at bounding box center [1205, 80] width 60 height 34
